Goal: Find specific page/section: Find specific page/section

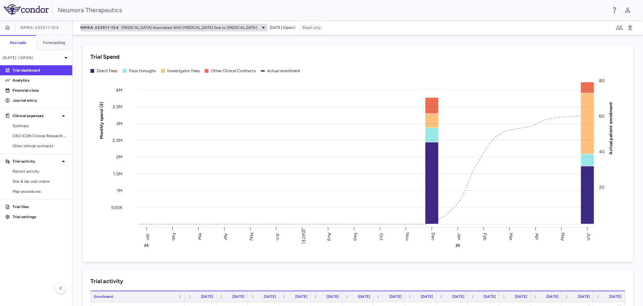
click at [260, 26] on icon at bounding box center [264, 28] width 8 height 8
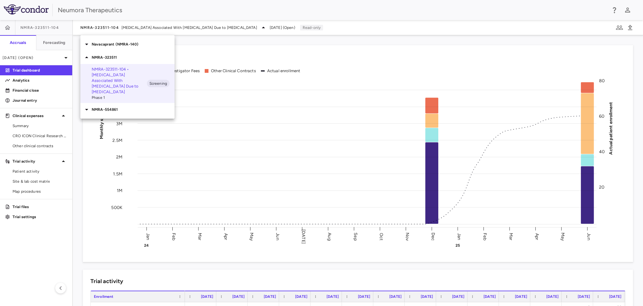
click at [192, 9] on div at bounding box center [321, 153] width 643 height 306
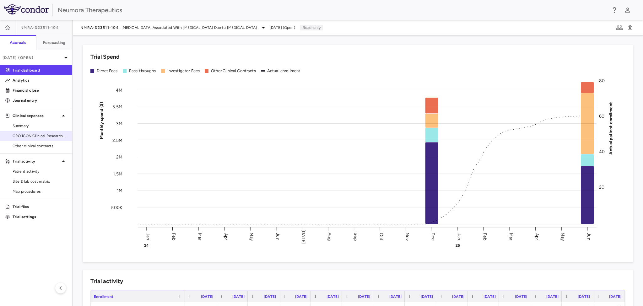
click at [32, 133] on span "CRO ICON Clinical Research Limited" at bounding box center [40, 136] width 55 height 6
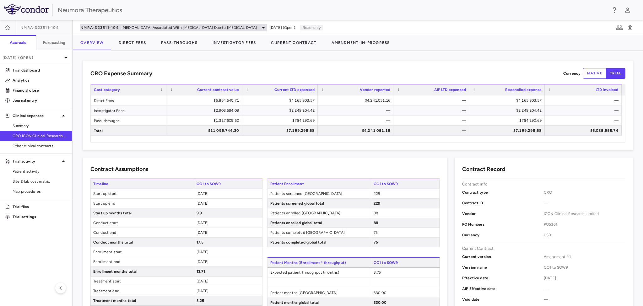
click at [260, 28] on icon at bounding box center [264, 28] width 8 height 8
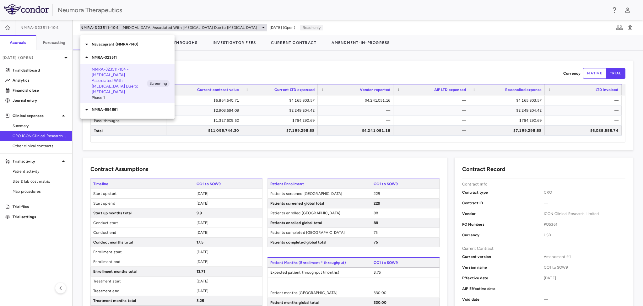
click at [239, 28] on div at bounding box center [321, 153] width 643 height 306
